Goal: Check status: Check status

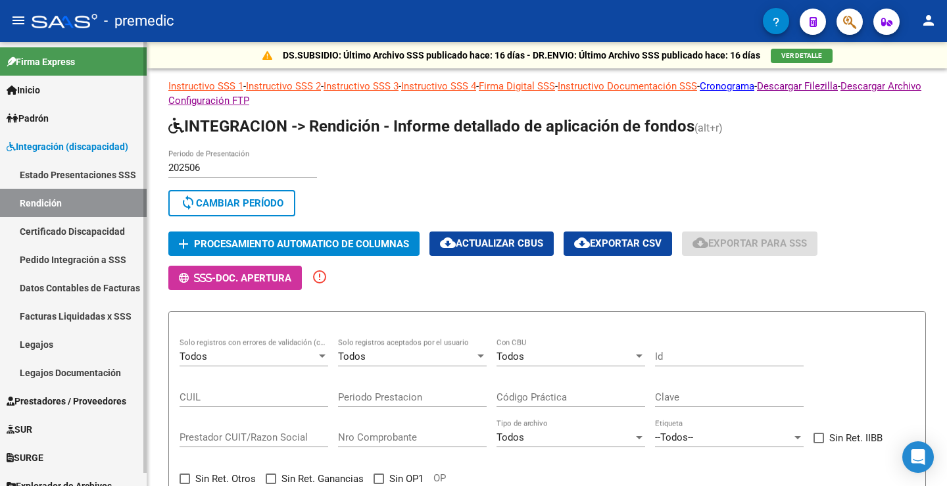
click at [41, 230] on link "Certificado Discapacidad" at bounding box center [73, 231] width 147 height 28
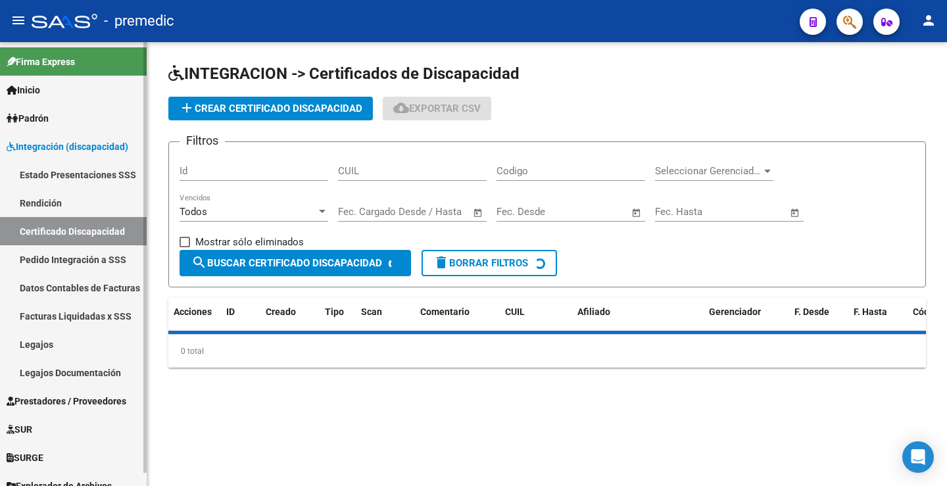
click at [55, 210] on link "Rendición" at bounding box center [73, 203] width 147 height 28
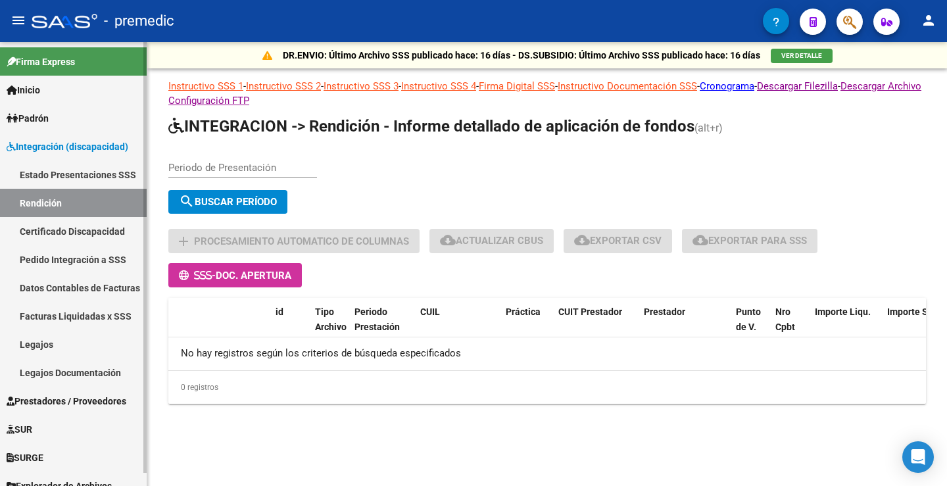
click at [76, 239] on link "Certificado Discapacidad" at bounding box center [73, 231] width 147 height 28
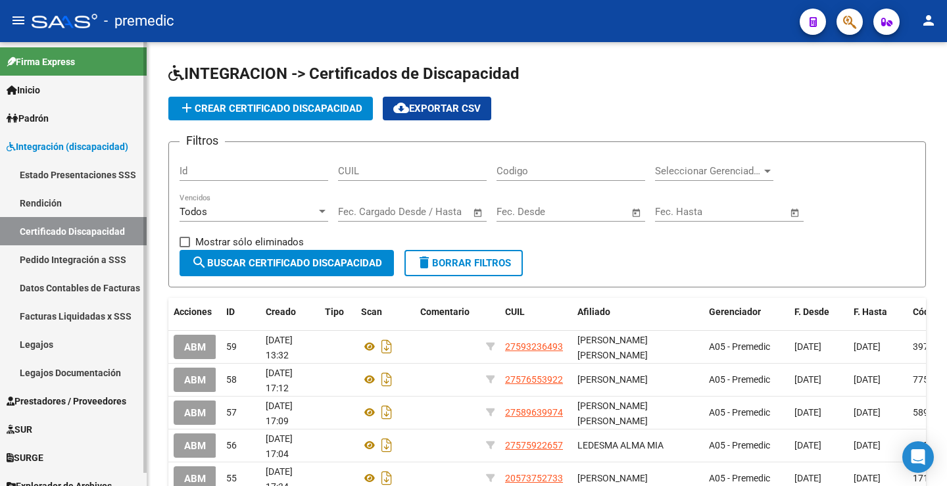
click at [63, 208] on link "Rendición" at bounding box center [73, 203] width 147 height 28
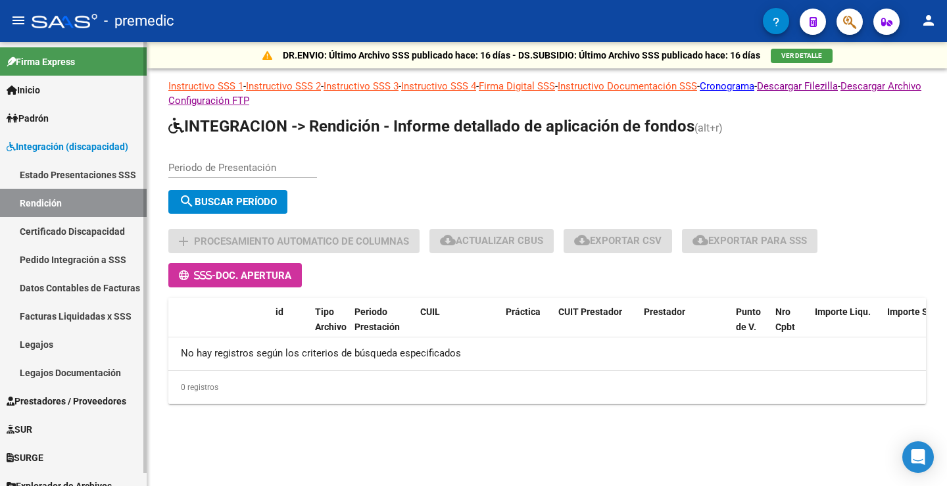
click at [82, 169] on link "Estado Presentaciones SSS" at bounding box center [73, 174] width 147 height 28
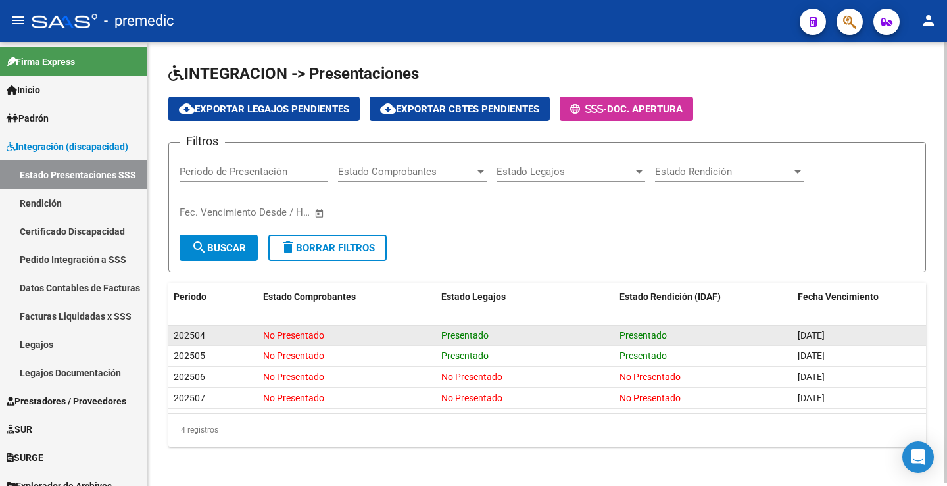
scroll to position [3, 0]
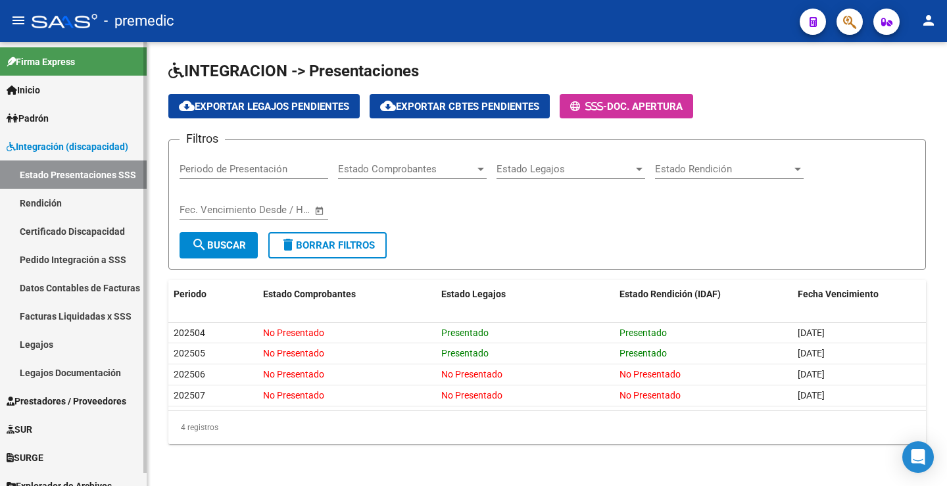
click at [78, 215] on link "Rendición" at bounding box center [73, 203] width 147 height 28
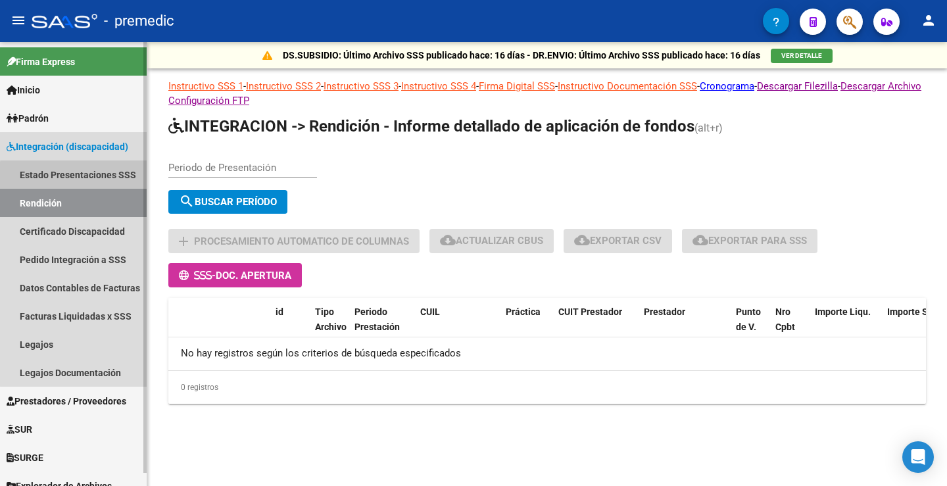
click at [110, 178] on link "Estado Presentaciones SSS" at bounding box center [73, 174] width 147 height 28
